Goal: Use online tool/utility: Utilize a website feature to perform a specific function

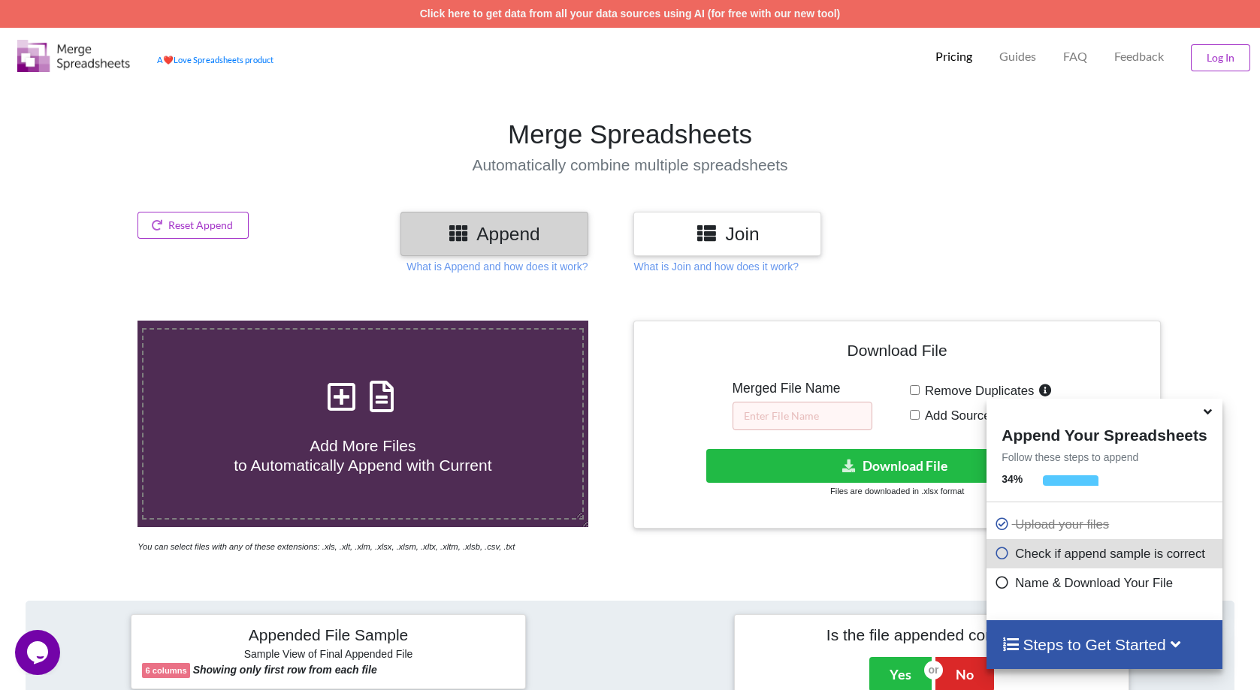
scroll to position [601, 0]
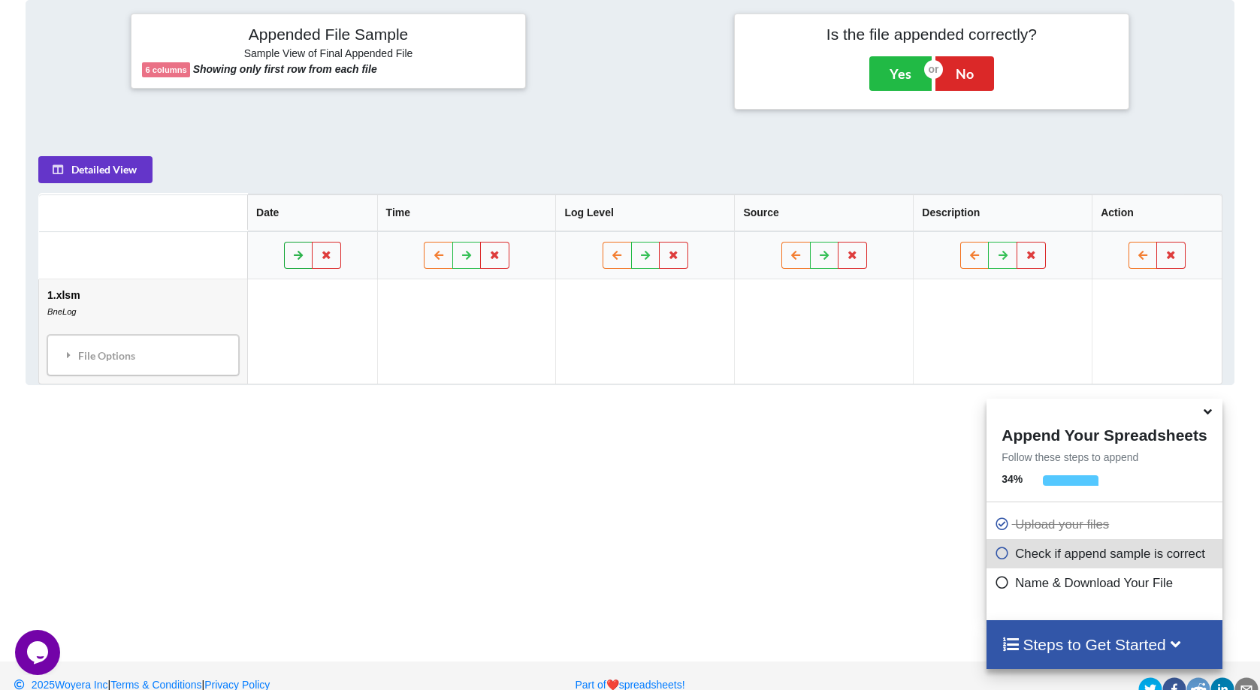
click at [294, 251] on icon at bounding box center [297, 254] width 13 height 9
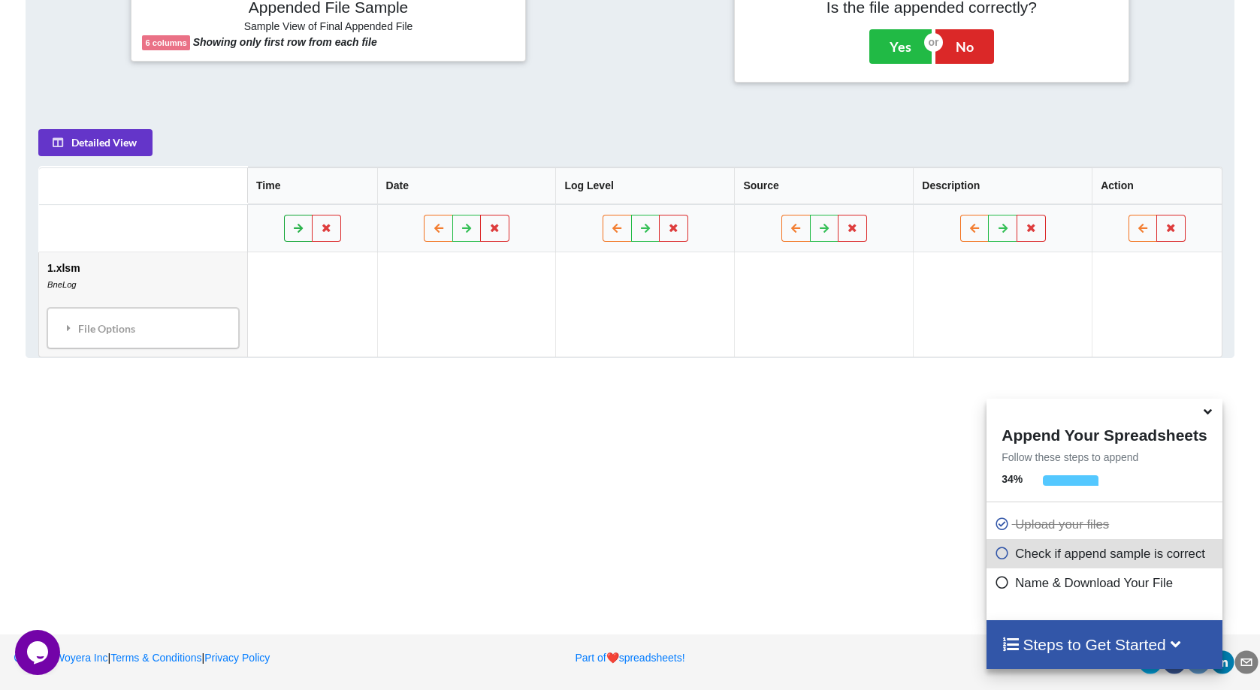
scroll to position [177, 0]
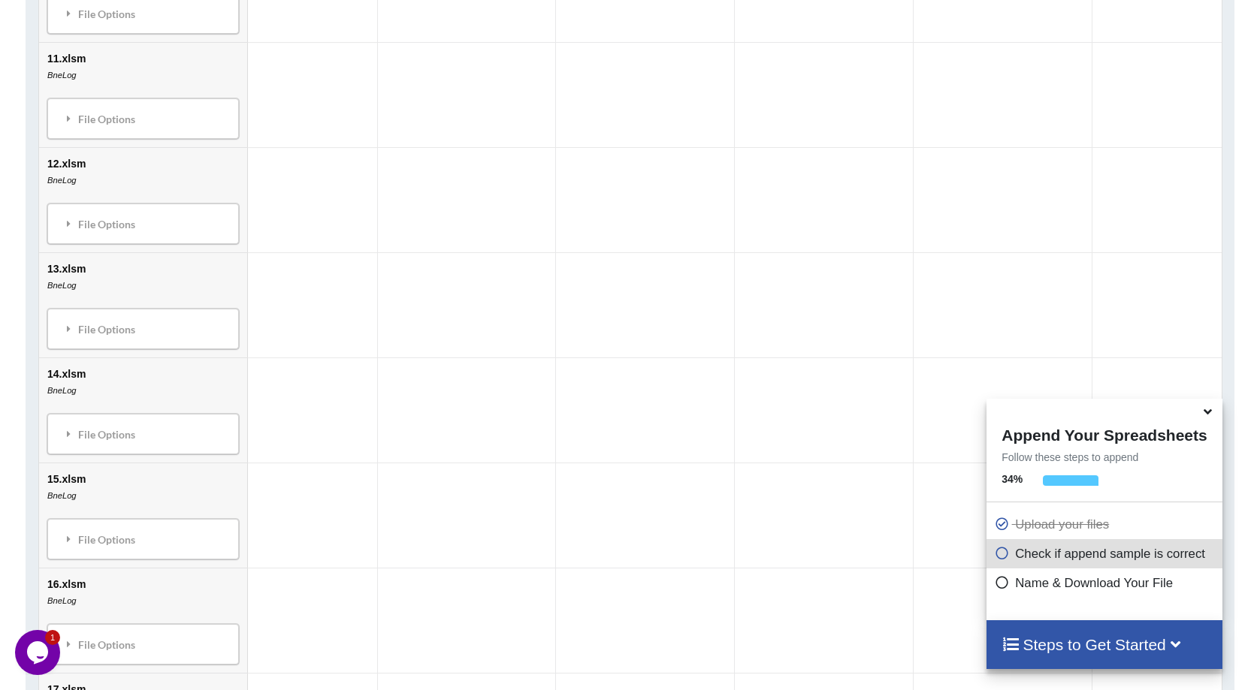
scroll to position [1461, 0]
click at [999, 556] on icon at bounding box center [1001, 551] width 15 height 13
click at [1001, 587] on icon at bounding box center [1001, 580] width 15 height 13
click at [1181, 645] on icon at bounding box center [1175, 644] width 19 height 16
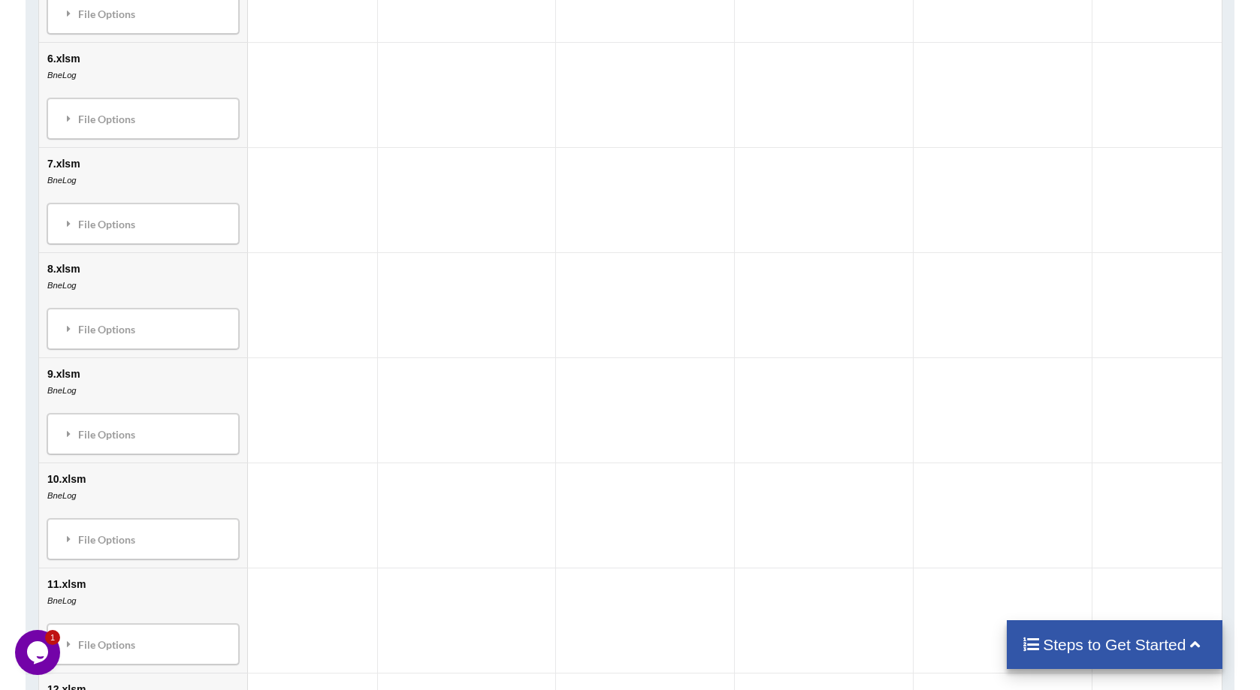
click at [1164, 640] on h4 "Steps to Get Started" at bounding box center [1115, 645] width 186 height 19
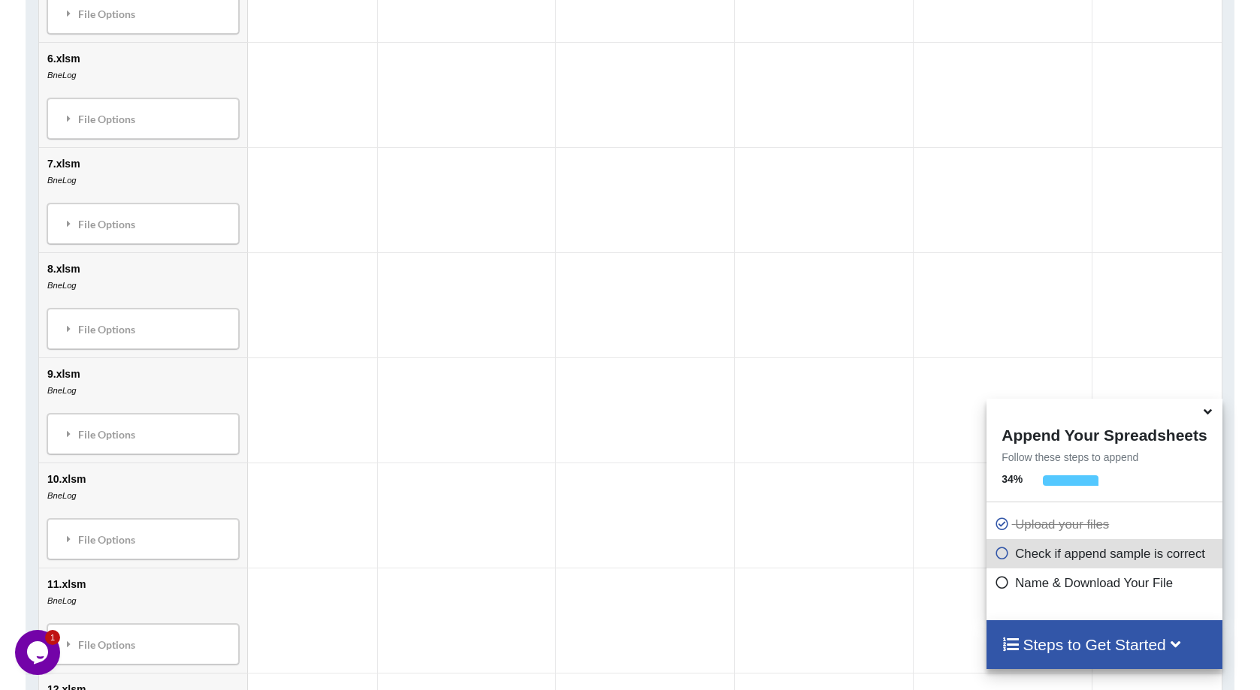
click at [999, 557] on icon at bounding box center [1001, 551] width 15 height 13
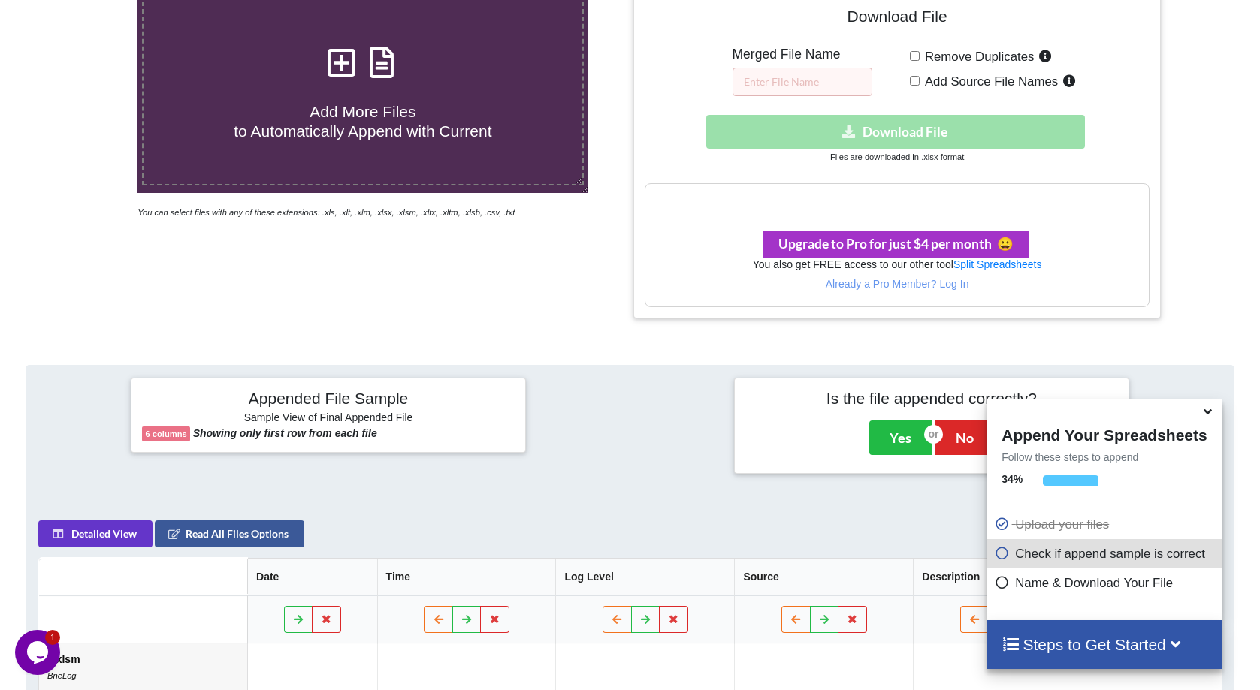
scroll to position [710, 0]
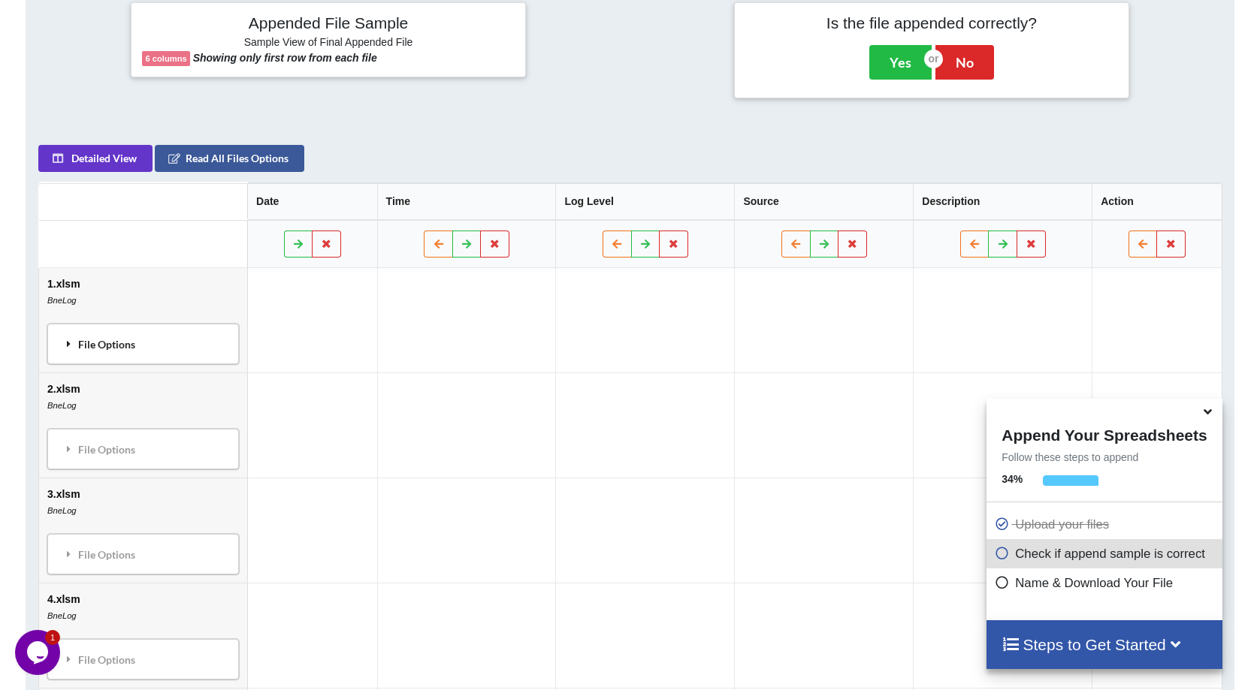
click at [112, 343] on div "File Options" at bounding box center [143, 345] width 183 height 32
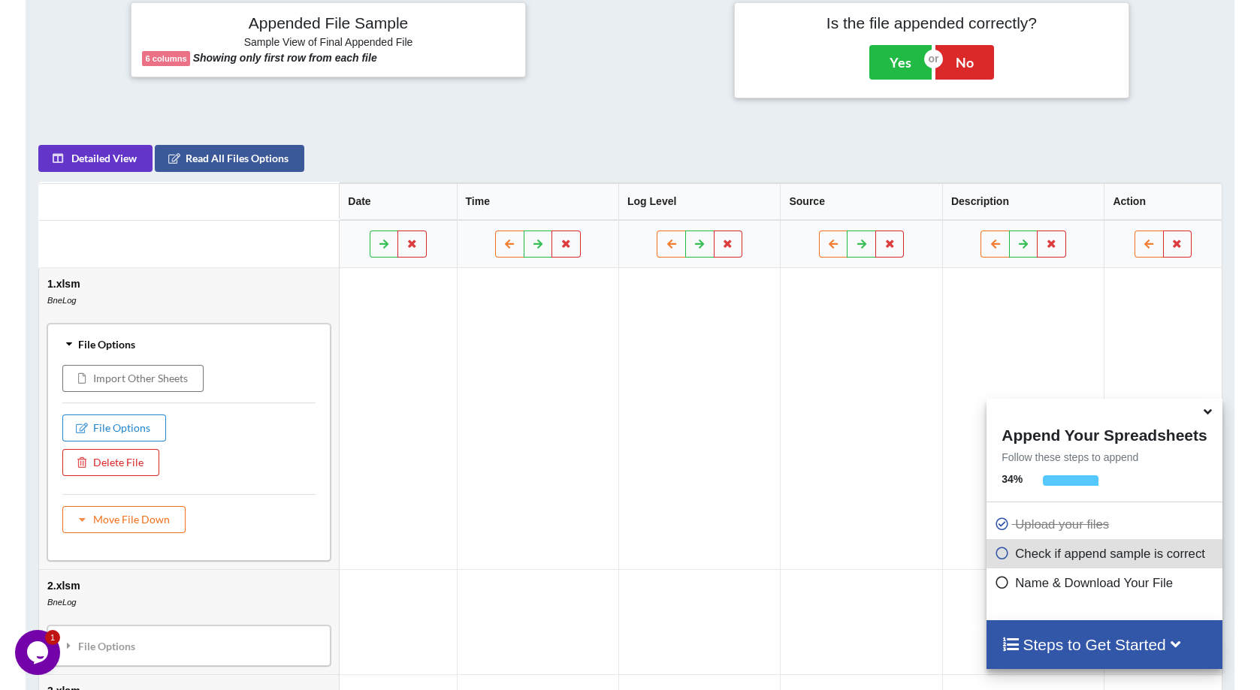
click at [112, 343] on div "File Options" at bounding box center [189, 345] width 274 height 32
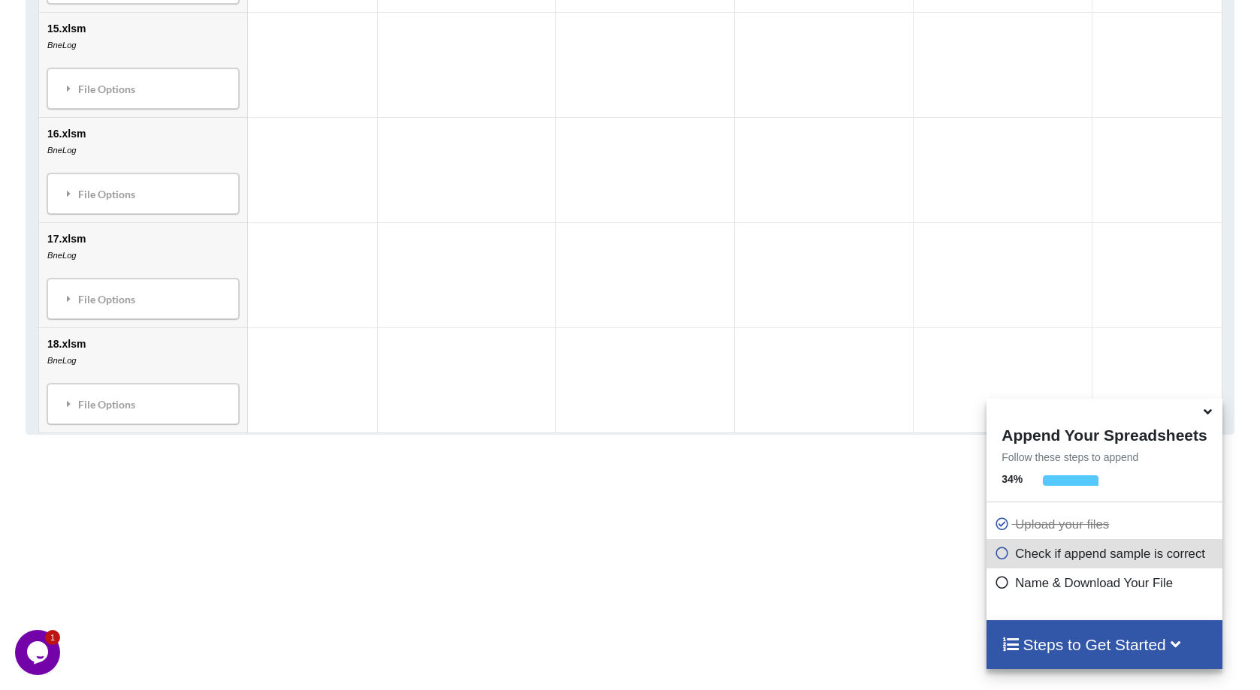
scroll to position [2513, 0]
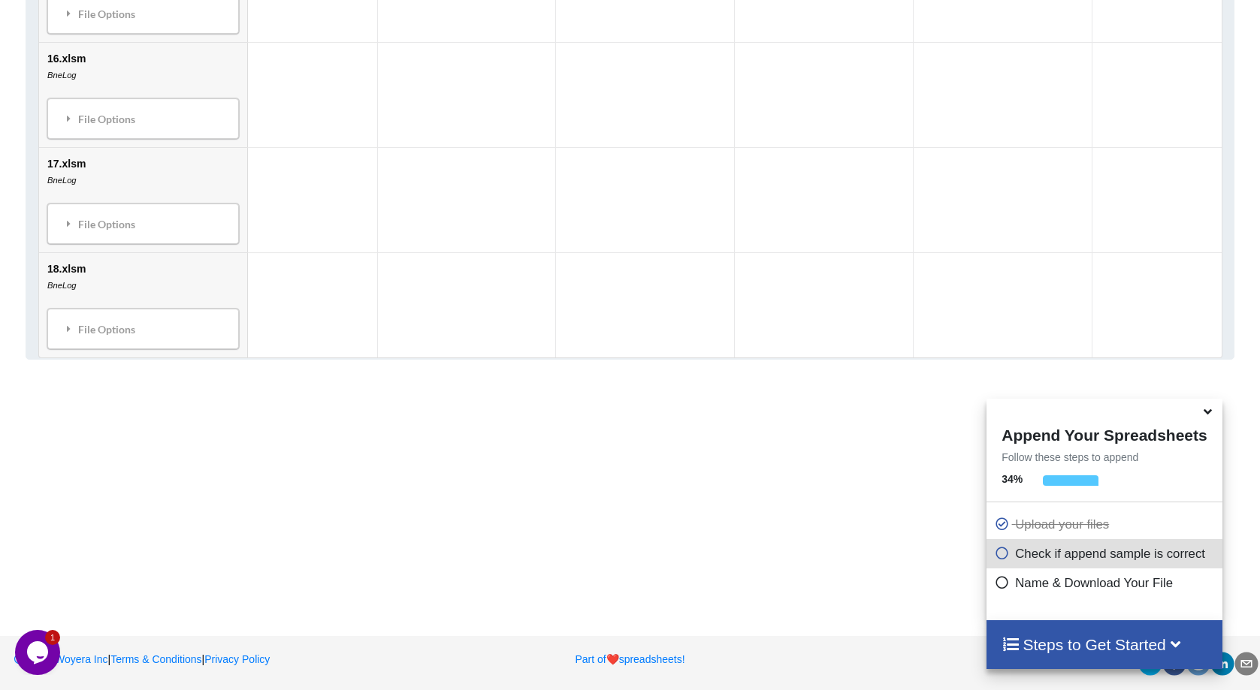
click at [999, 557] on icon at bounding box center [1001, 551] width 15 height 13
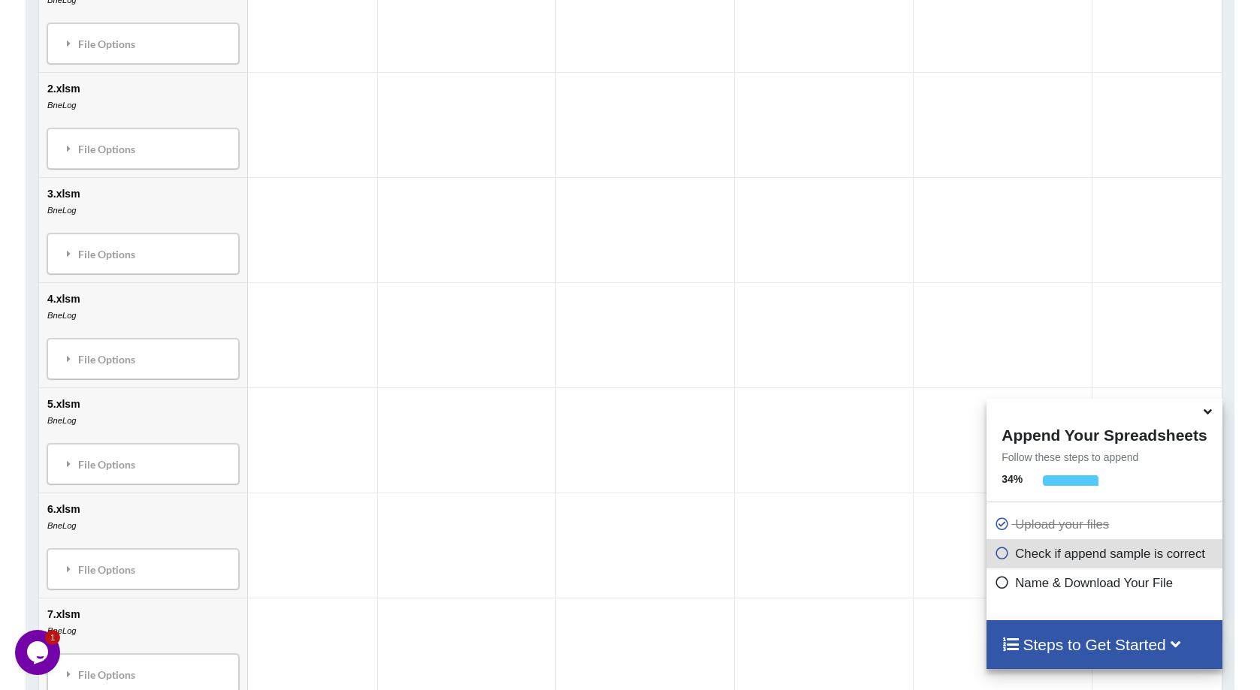
scroll to position [485, 0]
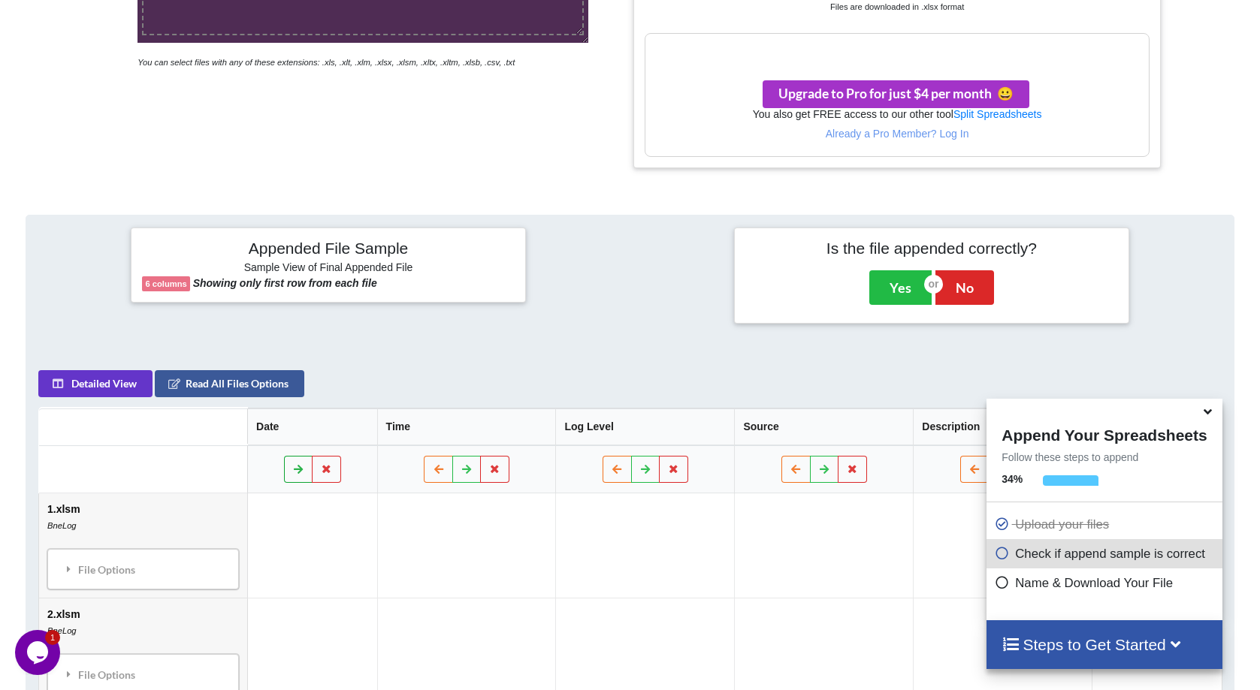
click at [290, 464] on button at bounding box center [297, 470] width 29 height 27
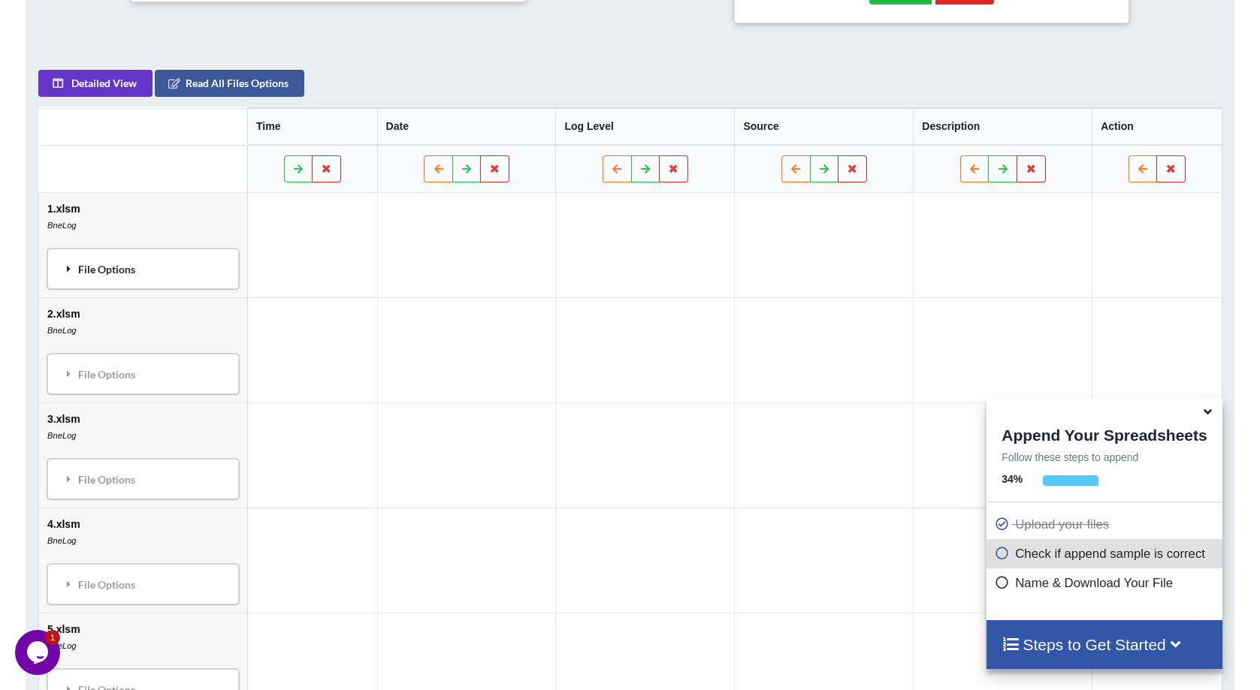
click at [115, 262] on div "File Options" at bounding box center [143, 270] width 183 height 32
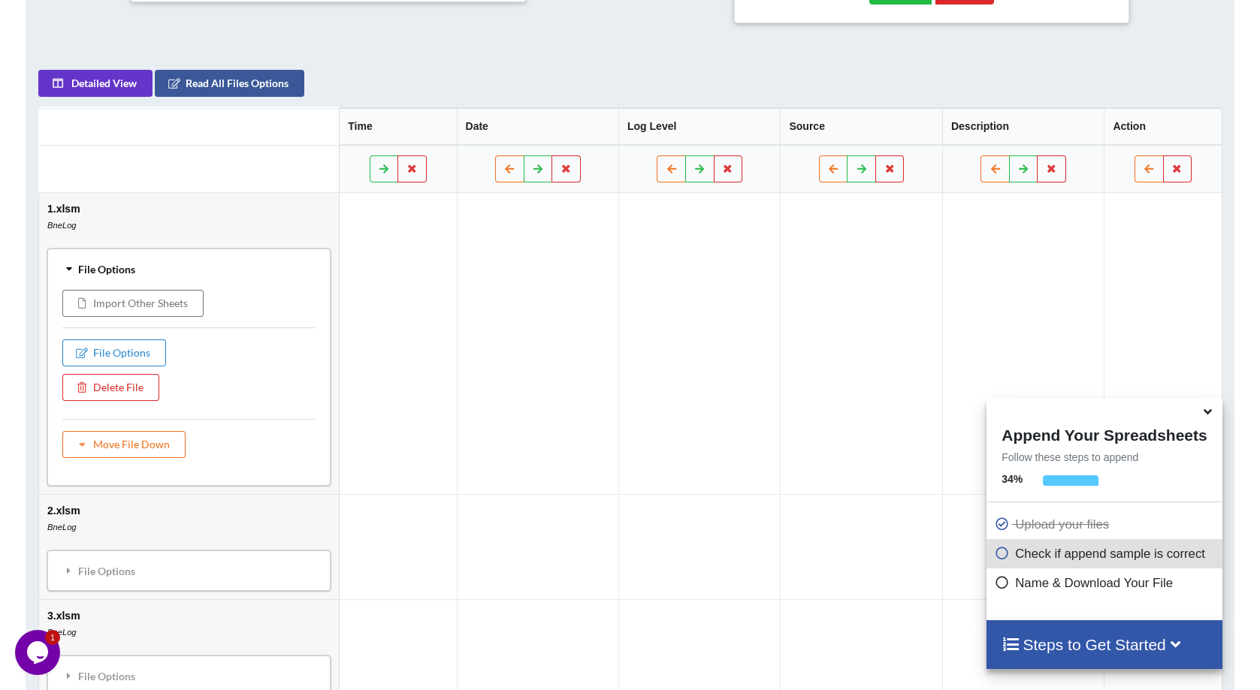
click at [208, 210] on td "1.xlsm BneLog File Options Import Other Sheets File Options Delete File Move Fi…" at bounding box center [189, 344] width 300 height 301
click at [90, 264] on div "File Options" at bounding box center [189, 270] width 274 height 32
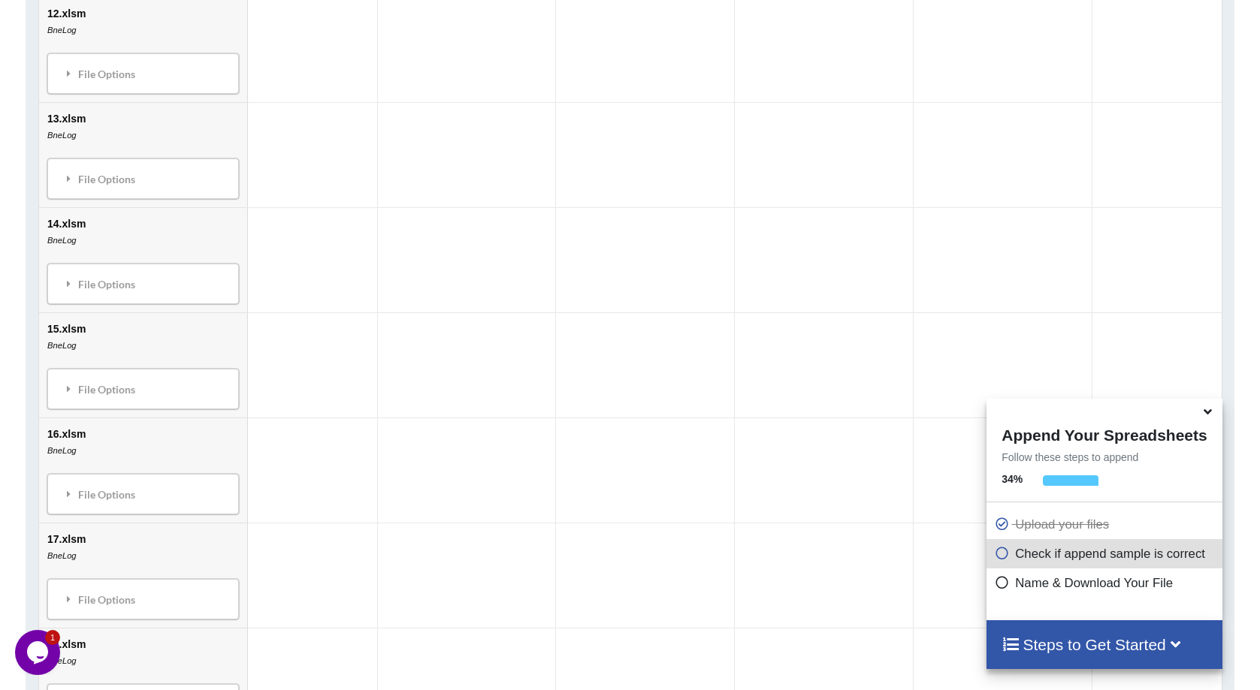
scroll to position [2513, 0]
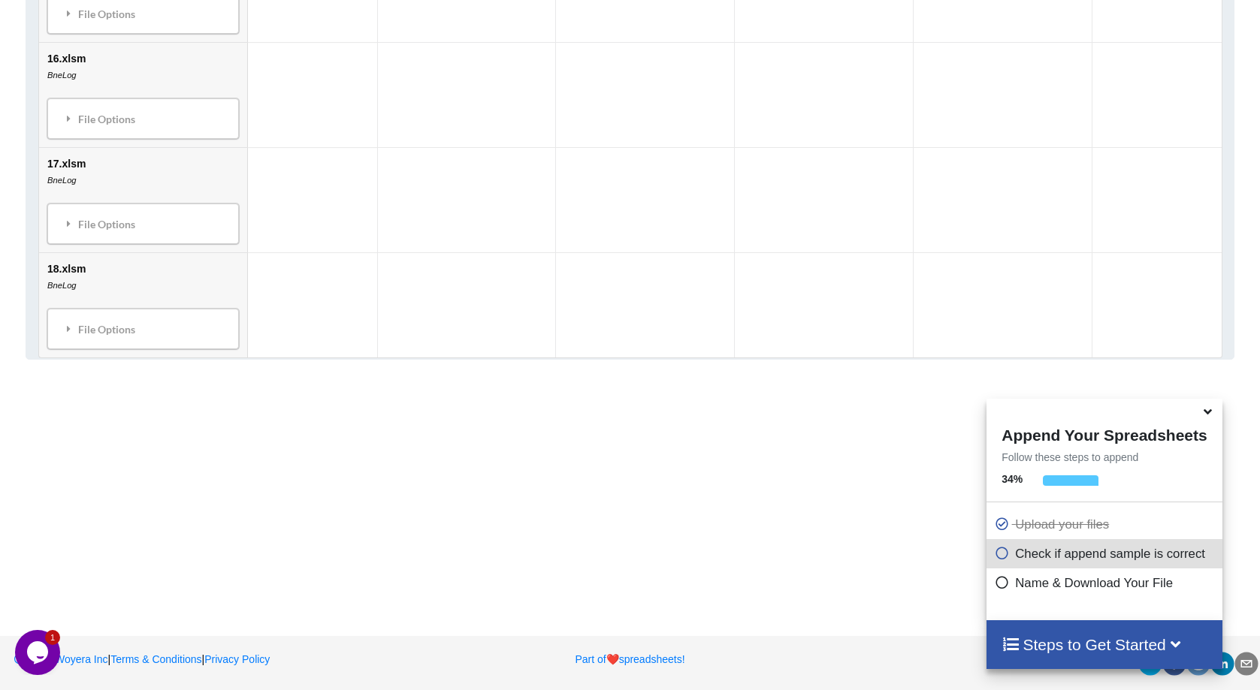
click at [1210, 415] on icon at bounding box center [1208, 410] width 16 height 14
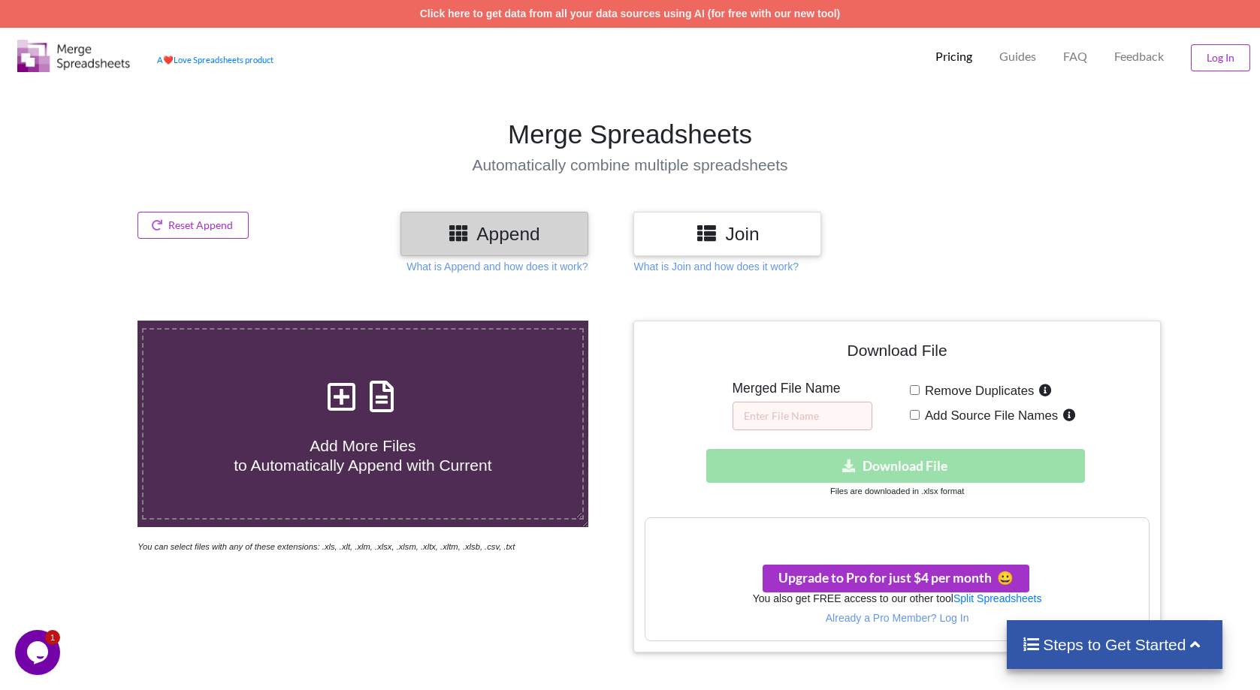
scroll to position [75, 0]
